Goal: Task Accomplishment & Management: Use online tool/utility

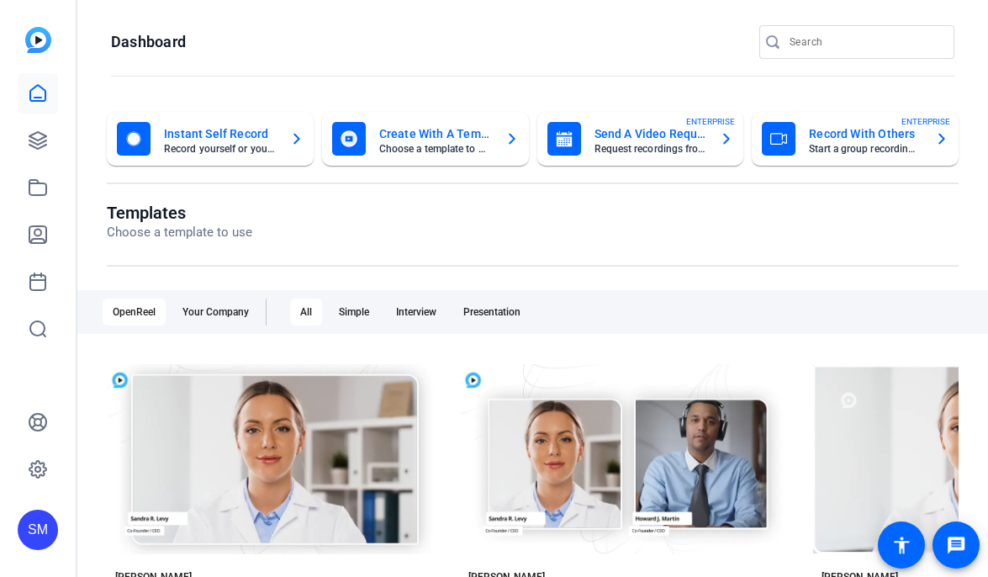
click at [42, 521] on div "SM" at bounding box center [38, 530] width 40 height 40
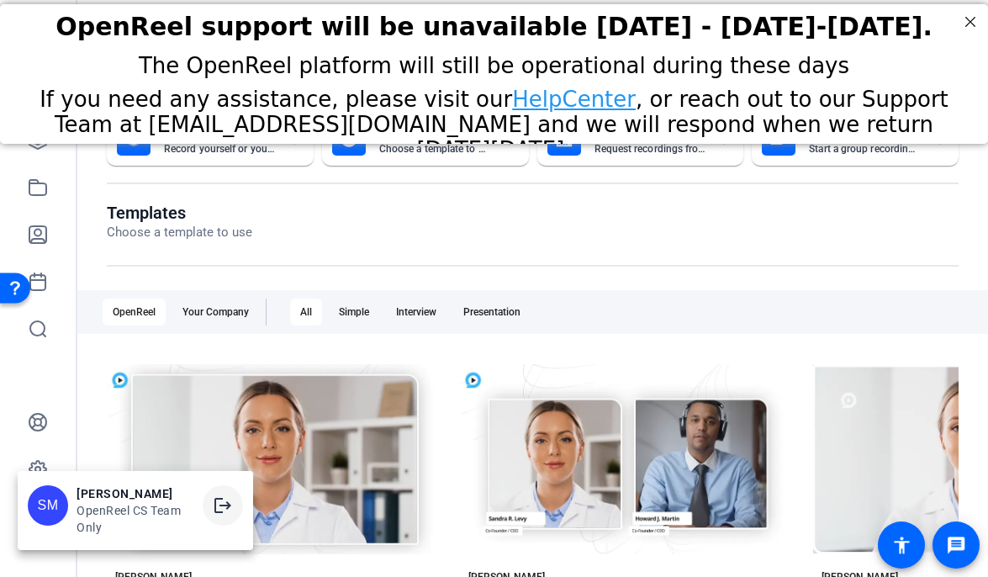
click at [224, 514] on mat-icon "logout" at bounding box center [223, 505] width 20 height 20
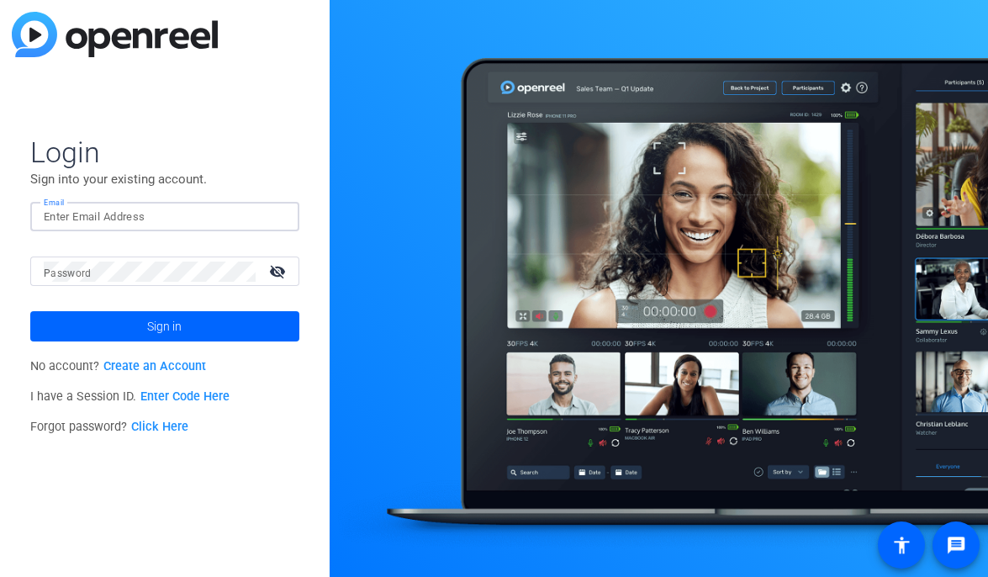
click at [202, 219] on input "Email" at bounding box center [165, 217] width 242 height 20
click at [272, 219] on img at bounding box center [272, 217] width 12 height 20
click at [267, 216] on img at bounding box center [272, 217] width 12 height 20
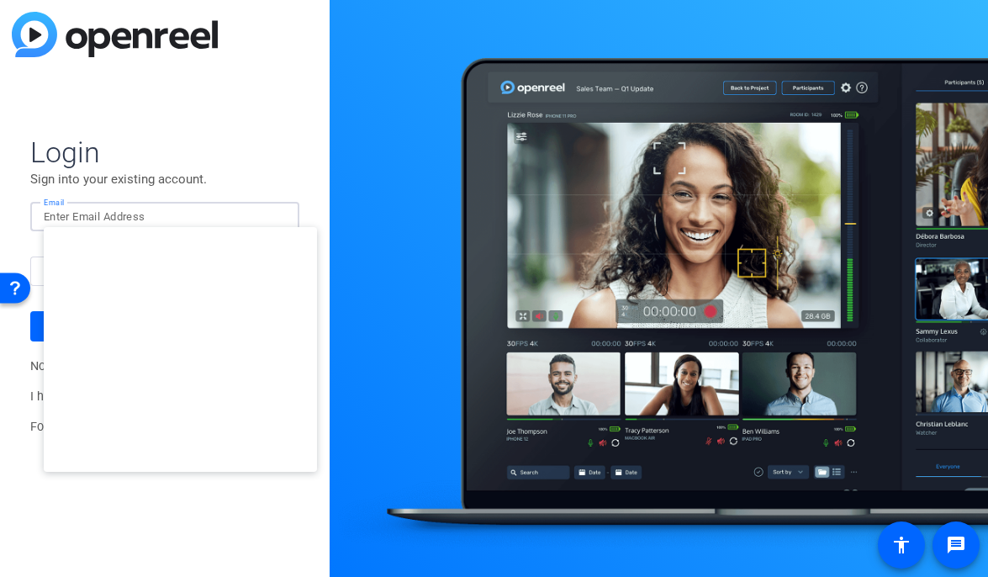
type input "studiosupport@openreel.com"
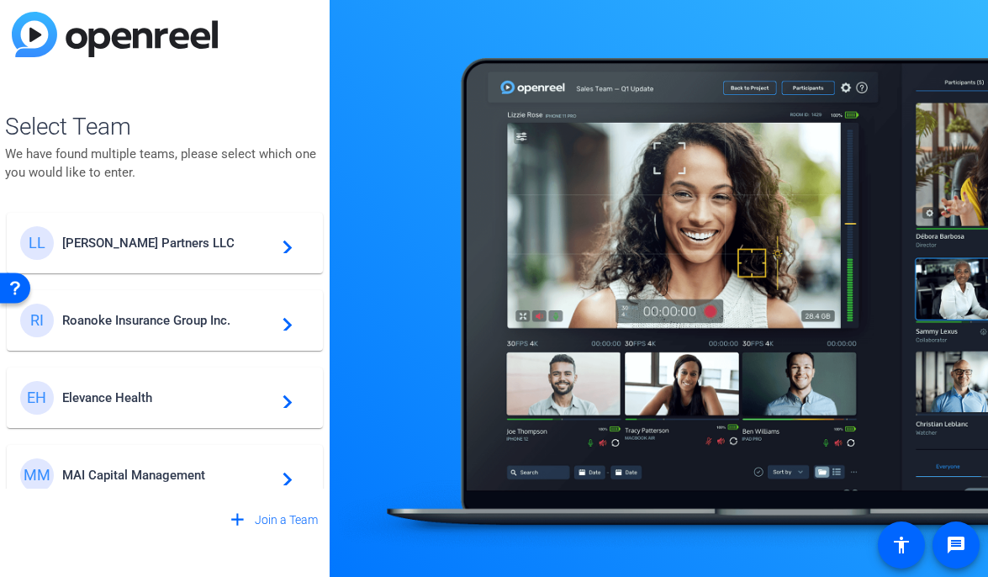
click at [174, 399] on span "Elevance Health" at bounding box center [167, 397] width 210 height 15
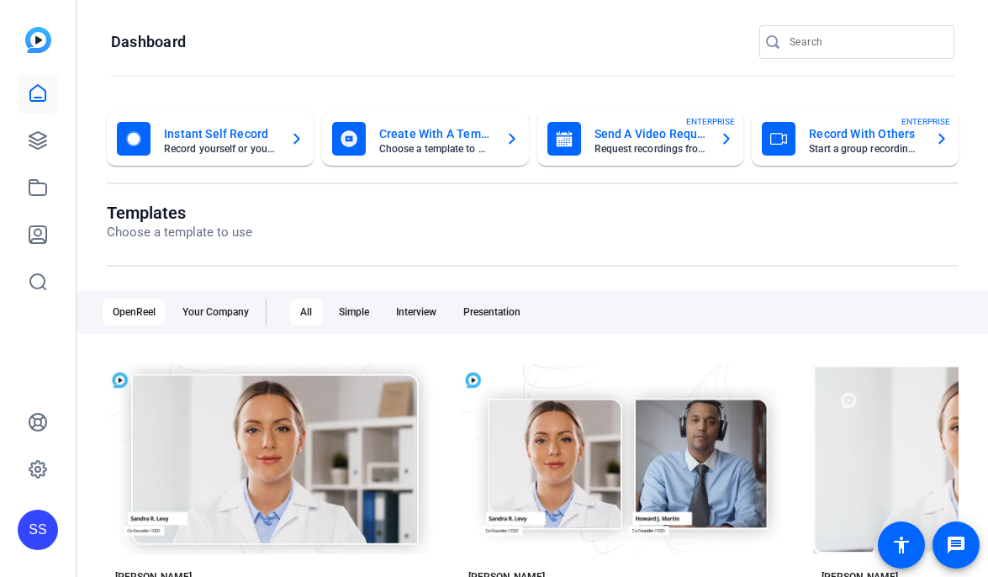
click at [806, 42] on input "Search" at bounding box center [865, 42] width 151 height 20
type input "ship"
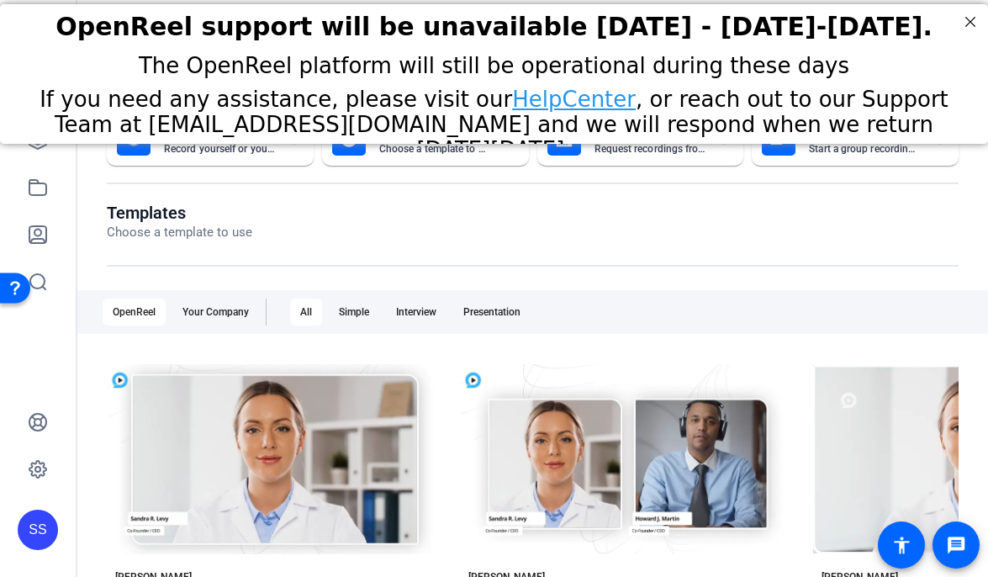
click at [48, 540] on div "SS" at bounding box center [38, 530] width 40 height 40
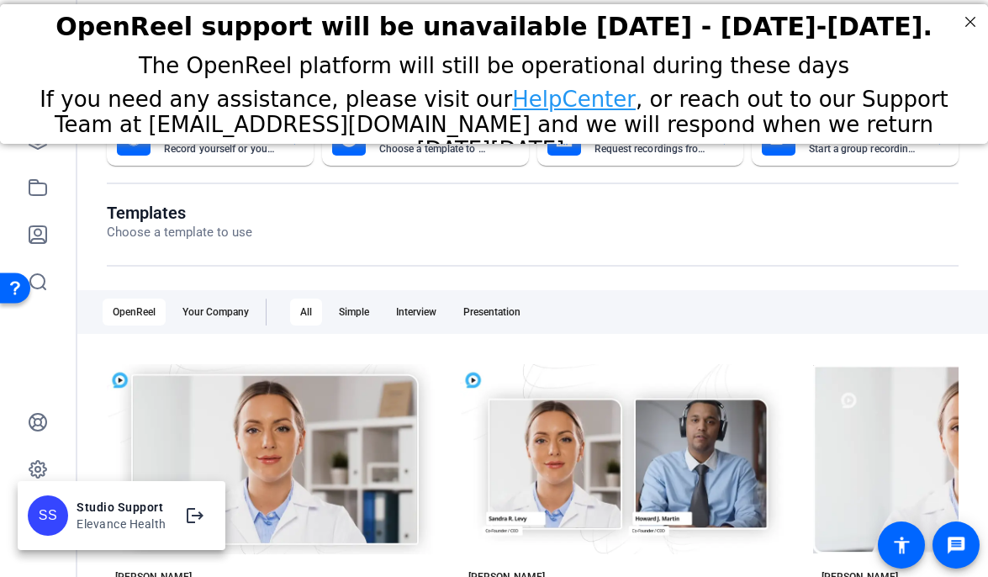
click at [77, 456] on div at bounding box center [494, 288] width 988 height 577
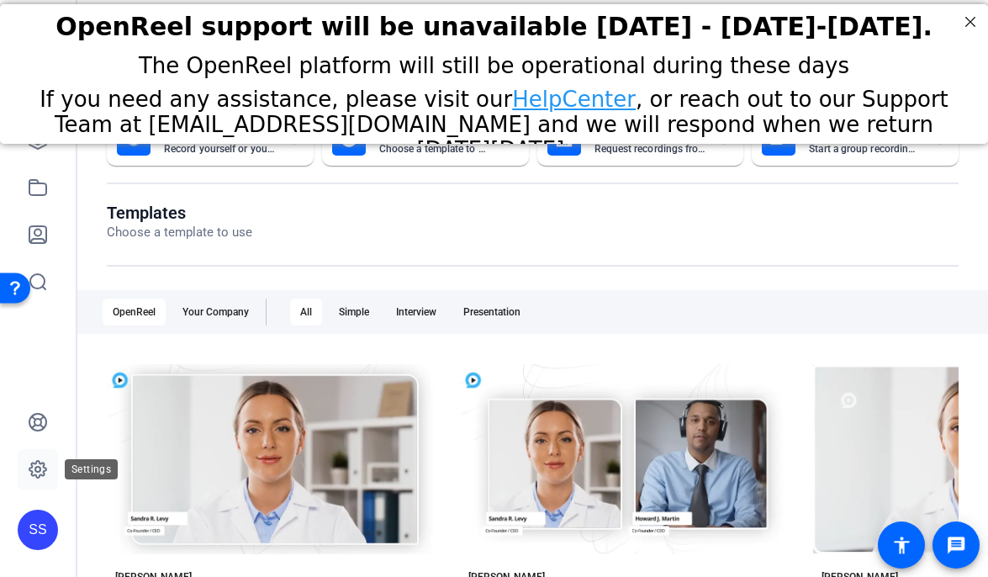
click at [53, 459] on link at bounding box center [38, 469] width 40 height 40
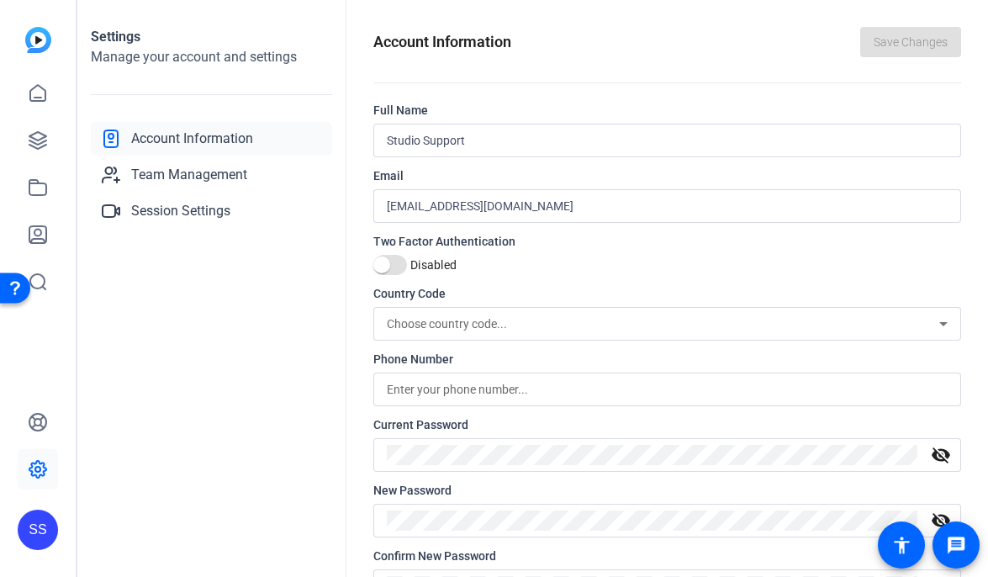
click at [39, 526] on div "SS" at bounding box center [38, 530] width 40 height 40
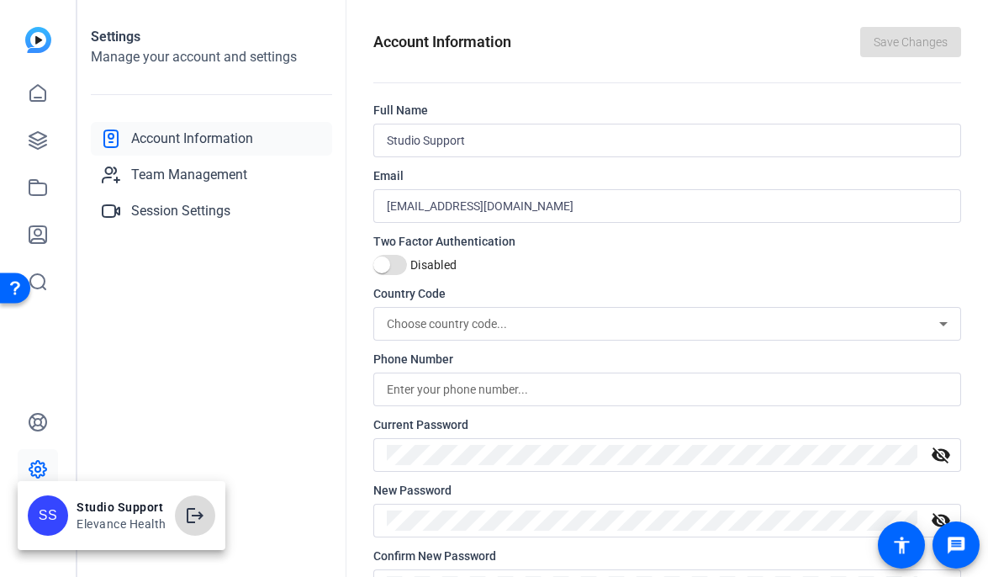
click at [202, 509] on mat-icon "logout" at bounding box center [195, 515] width 20 height 20
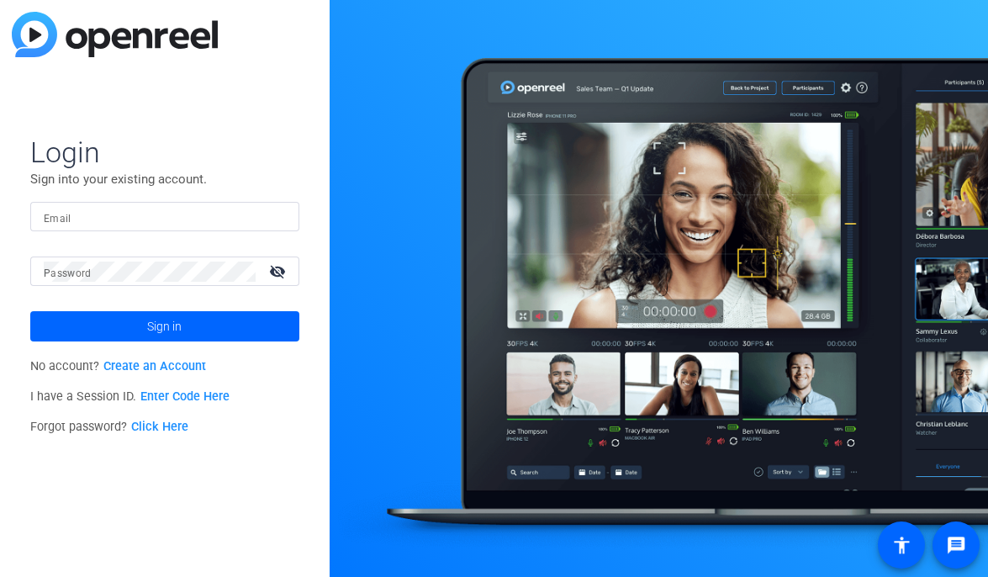
click at [164, 215] on input "Email" at bounding box center [165, 217] width 242 height 20
click at [282, 227] on div at bounding box center [165, 216] width 242 height 29
click at [277, 220] on div at bounding box center [276, 217] width 20 height 20
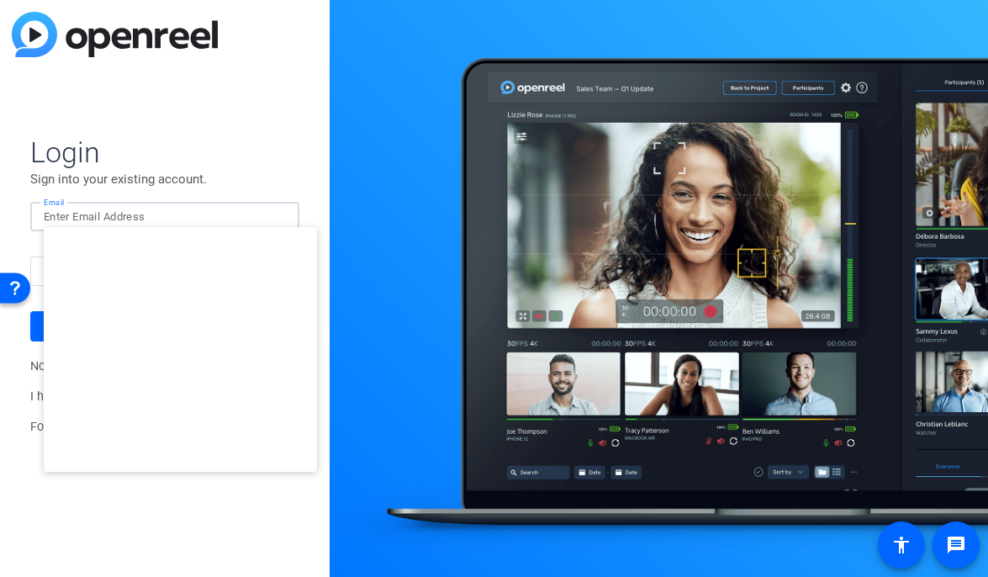
type input "studiosupport+1@openreel.com"
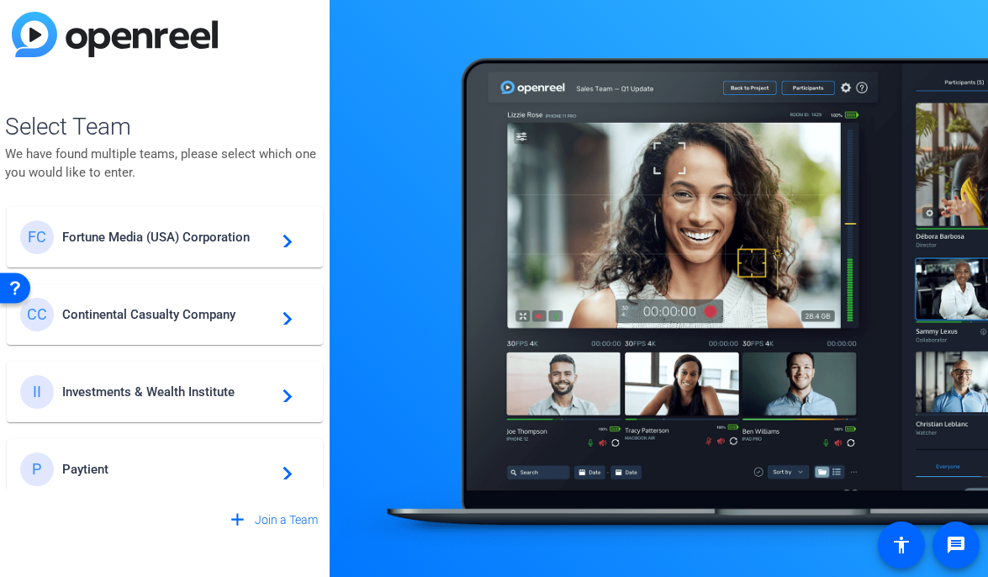
scroll to position [563, 0]
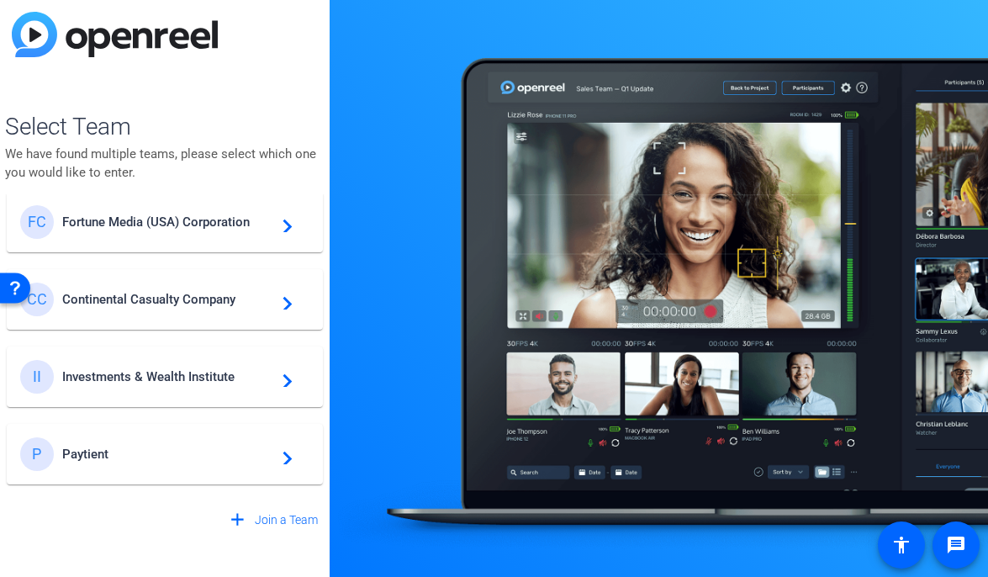
click at [222, 363] on div "II Investments & Wealth Institute navigate_next" at bounding box center [164, 377] width 289 height 34
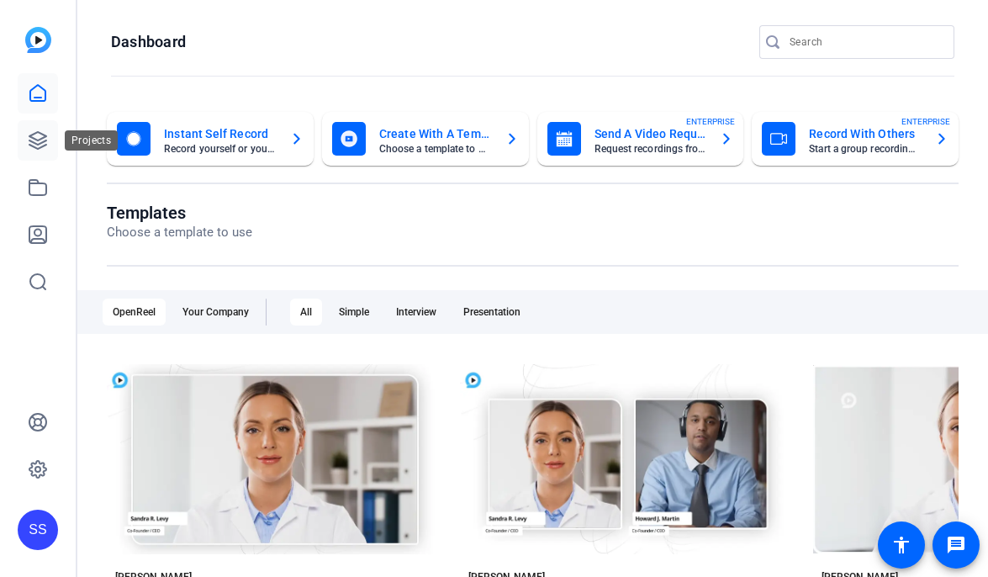
scroll to position [0, 0]
click at [45, 145] on icon at bounding box center [37, 140] width 17 height 17
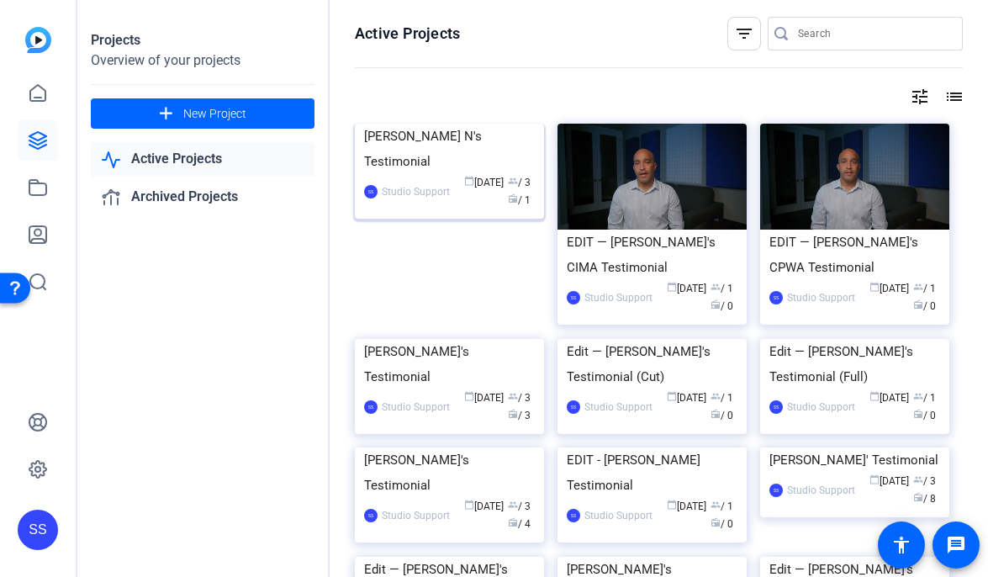
click at [399, 174] on div "[PERSON_NAME] N's Testimonial" at bounding box center [449, 149] width 171 height 50
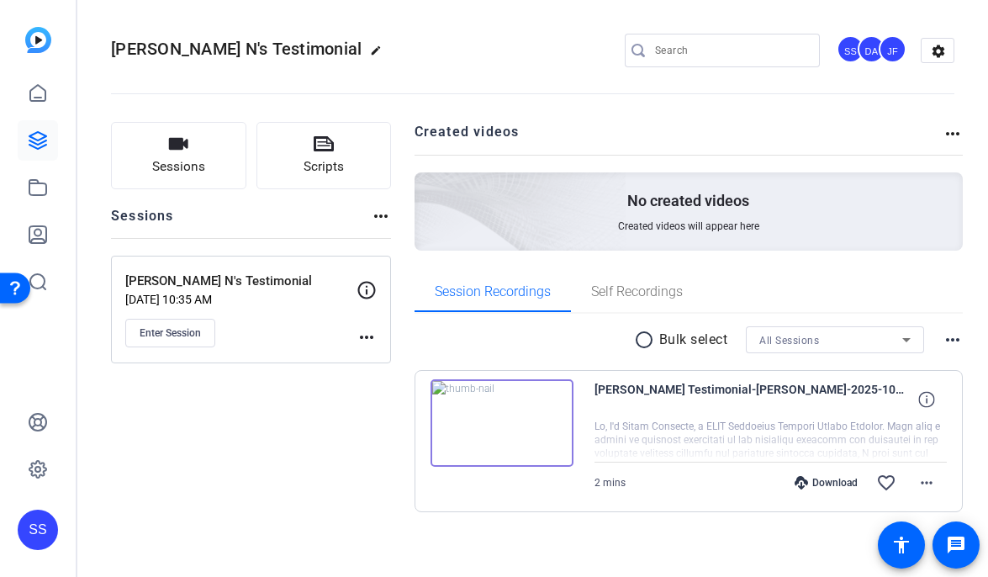
click at [357, 333] on mat-icon "more_horiz" at bounding box center [367, 337] width 20 height 20
click at [383, 359] on span "Edit Session" at bounding box center [408, 361] width 77 height 20
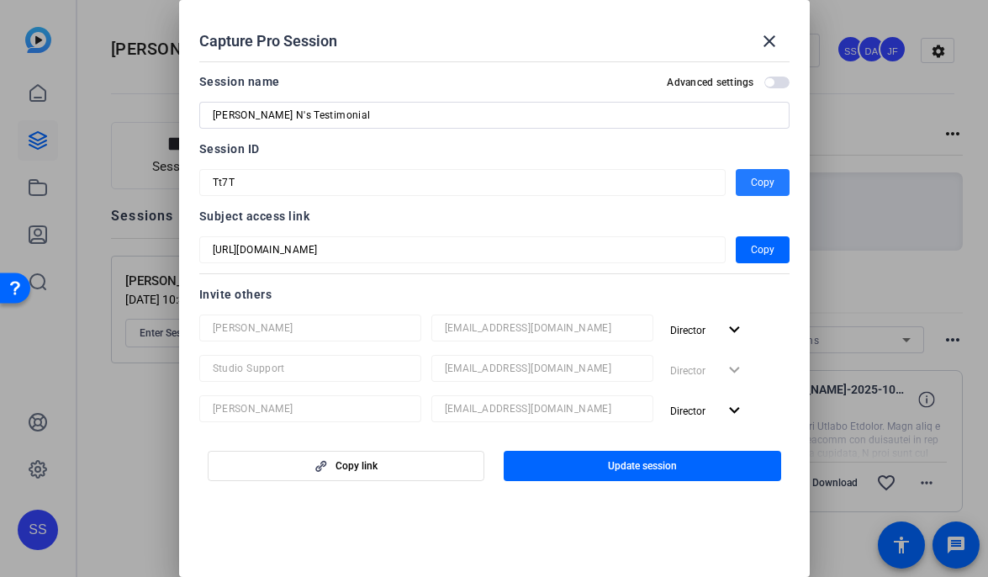
click at [761, 192] on span "Copy" at bounding box center [763, 182] width 24 height 20
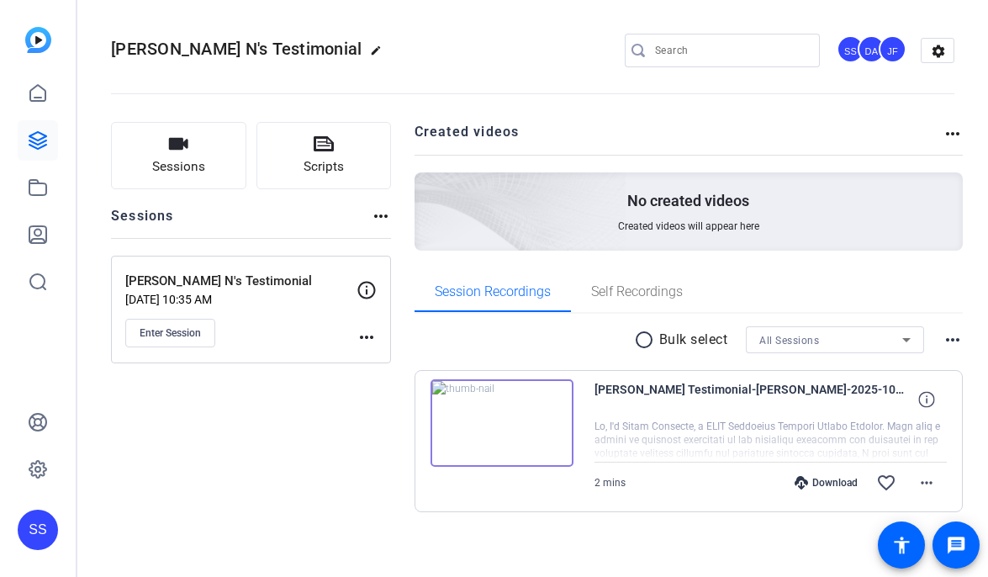
click at [366, 341] on mat-icon "more_horiz" at bounding box center [367, 337] width 20 height 20
click at [373, 360] on span "Edit Session" at bounding box center [408, 361] width 77 height 20
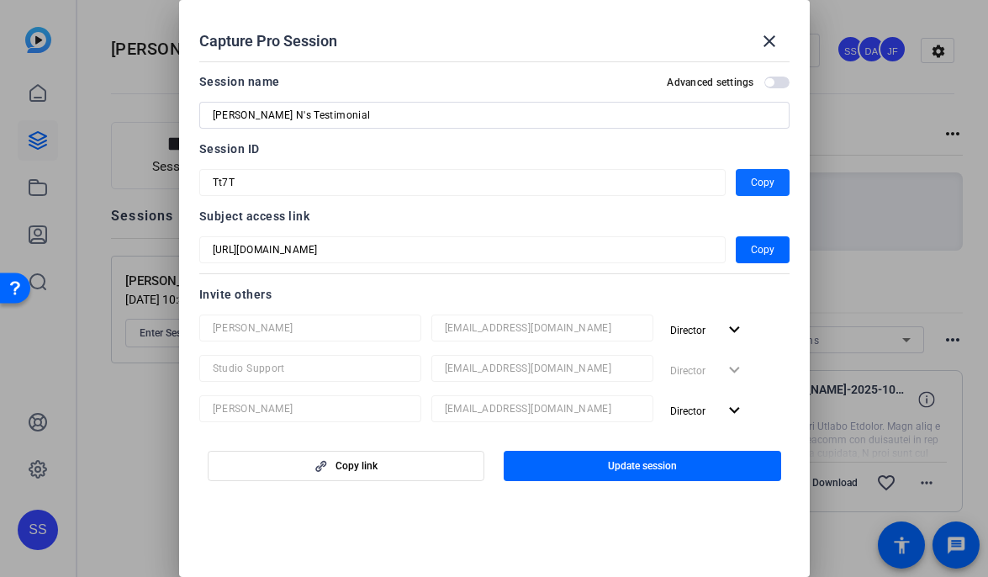
click at [755, 184] on span "Copy" at bounding box center [763, 182] width 24 height 20
